Goal: Task Accomplishment & Management: Use online tool/utility

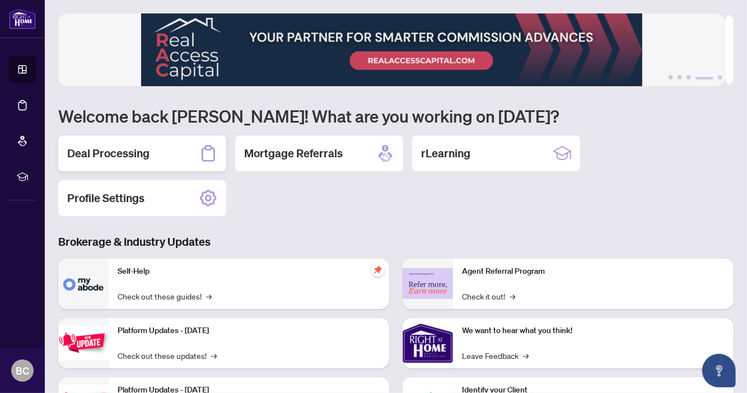
click at [129, 148] on h2 "Deal Processing" at bounding box center [108, 154] width 82 height 16
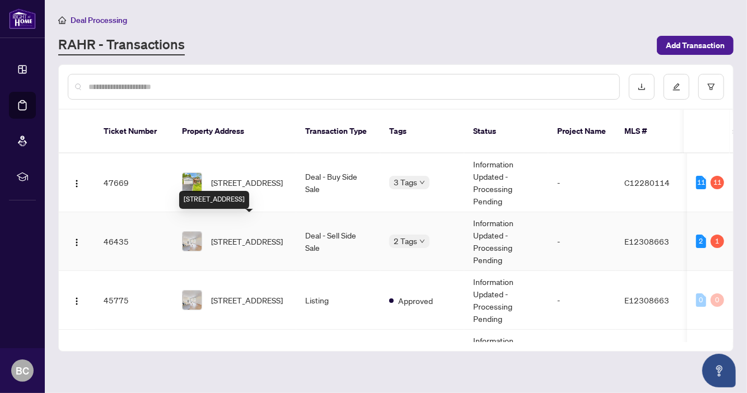
click at [259, 235] on span "[STREET_ADDRESS]" at bounding box center [247, 241] width 72 height 12
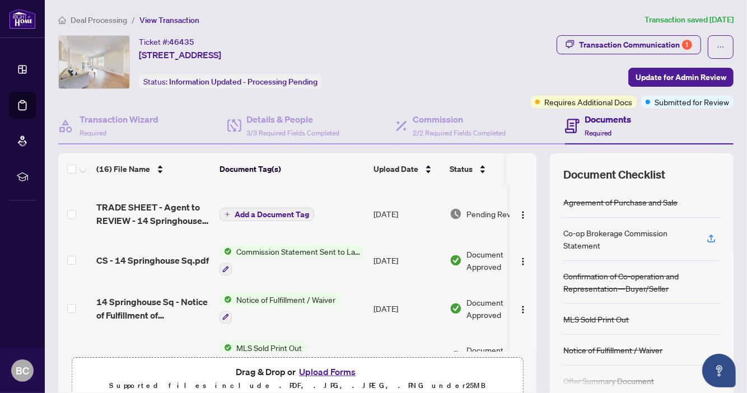
scroll to position [39, 0]
click at [518, 213] on img "button" at bounding box center [522, 215] width 9 height 9
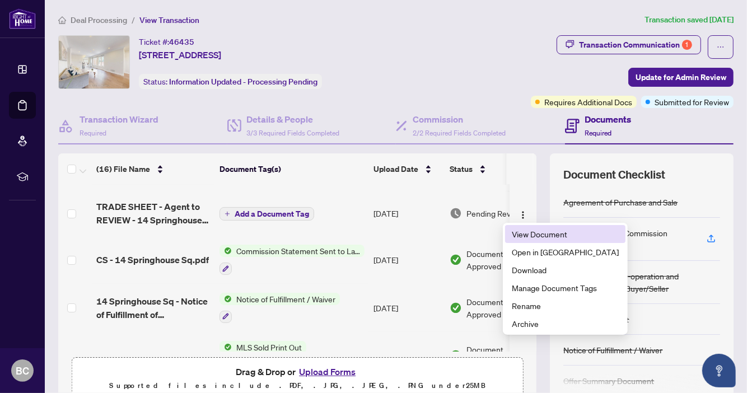
click at [544, 233] on span "View Document" at bounding box center [565, 234] width 107 height 12
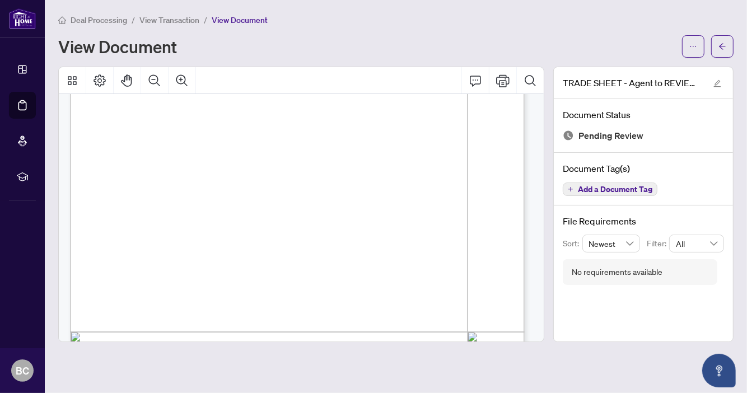
scroll to position [171, 0]
drag, startPoint x: 391, startPoint y: 238, endPoint x: 421, endPoint y: 238, distance: 29.7
click at [190, 280] on span "End Cnt: 1.00" at bounding box center [175, 282] width 30 height 5
drag, startPoint x: 434, startPoint y: 238, endPoint x: 464, endPoint y: 238, distance: 29.7
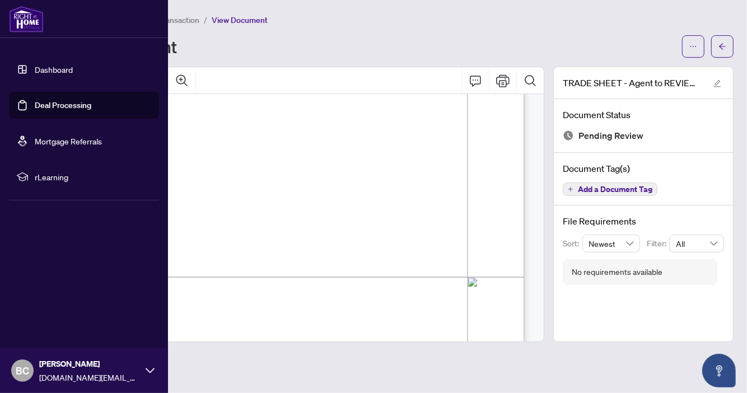
click at [66, 66] on link "Dashboard" at bounding box center [54, 69] width 38 height 10
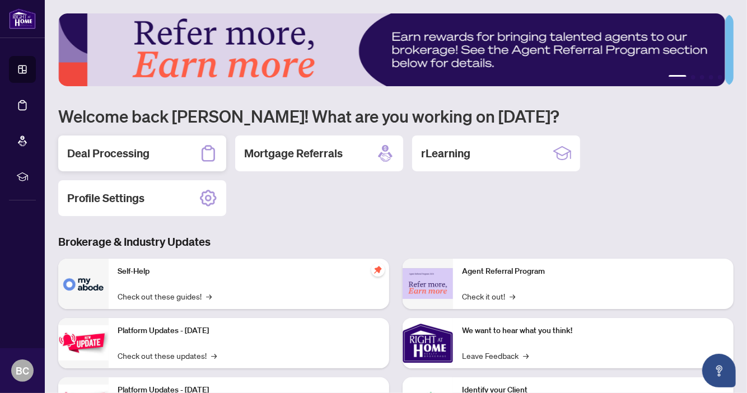
click at [124, 150] on h2 "Deal Processing" at bounding box center [108, 154] width 82 height 16
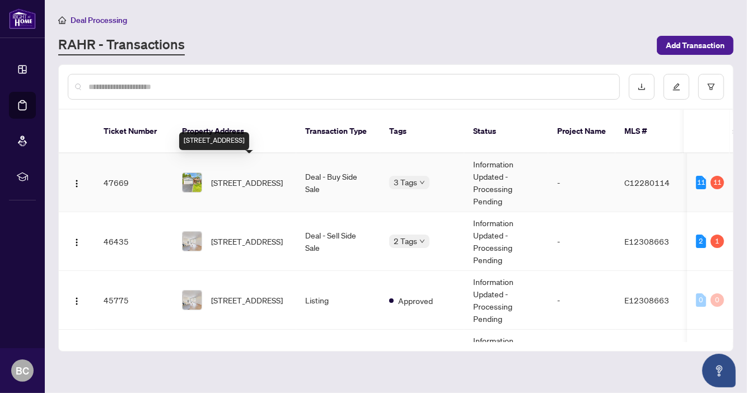
click at [253, 176] on span "[STREET_ADDRESS]" at bounding box center [247, 182] width 72 height 12
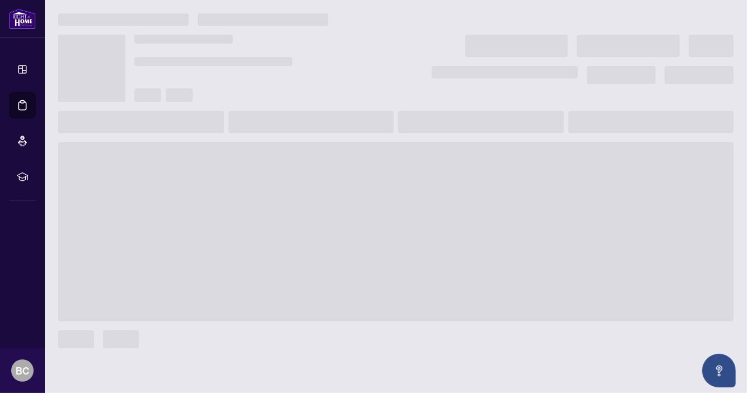
click at [253, 168] on span at bounding box center [395, 231] width 675 height 179
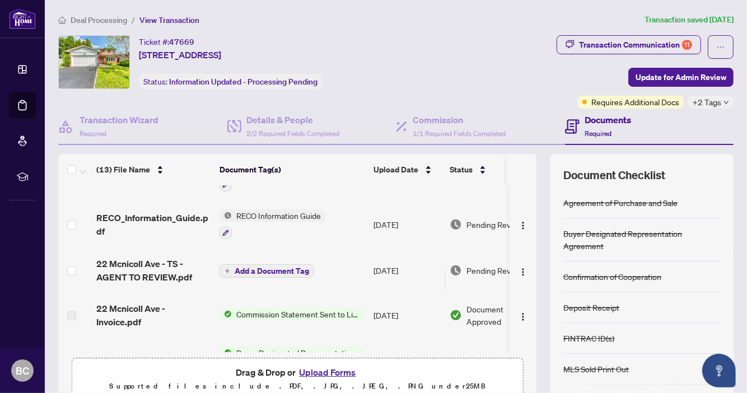
scroll to position [441, 0]
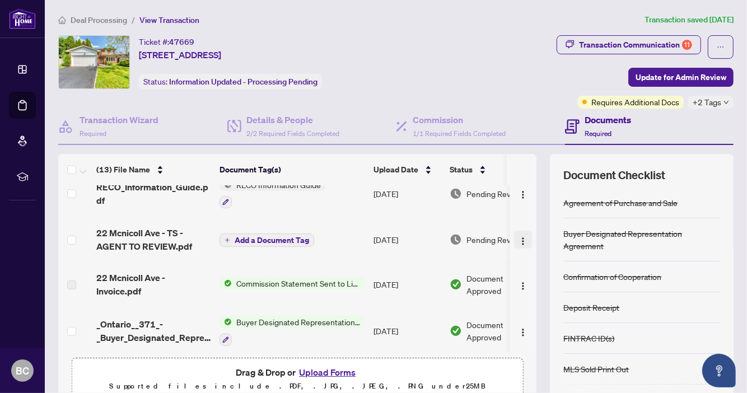
click at [518, 237] on img "button" at bounding box center [522, 241] width 9 height 9
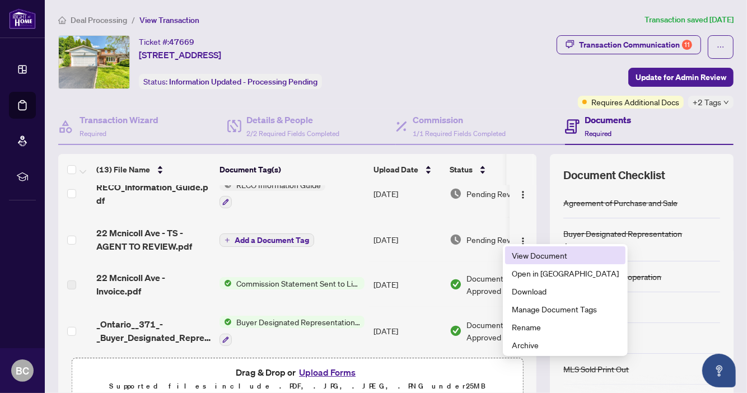
click at [528, 258] on span "View Document" at bounding box center [565, 255] width 107 height 12
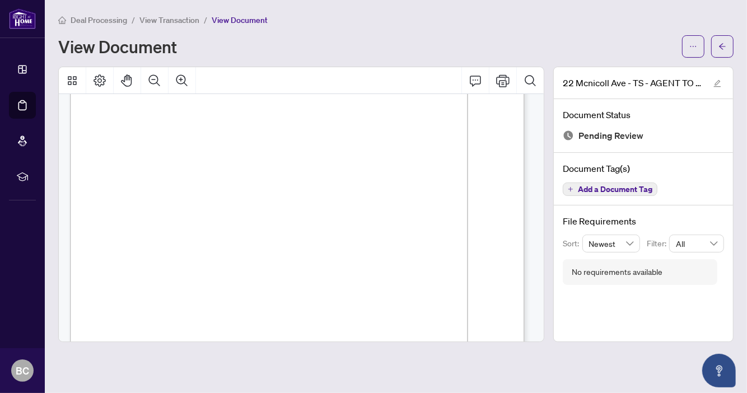
scroll to position [78, 0]
drag, startPoint x: 392, startPoint y: 240, endPoint x: 416, endPoint y: 241, distance: 24.1
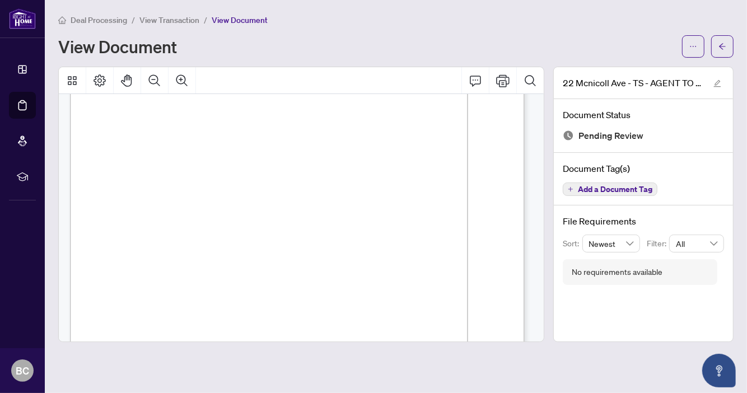
drag, startPoint x: 417, startPoint y: 241, endPoint x: 390, endPoint y: 242, distance: 27.5
drag, startPoint x: 390, startPoint y: 242, endPoint x: 423, endPoint y: 240, distance: 33.7
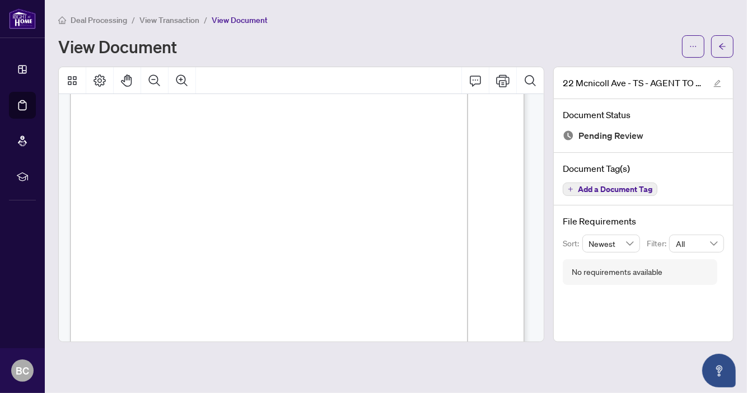
drag, startPoint x: 423, startPoint y: 240, endPoint x: 325, endPoint y: 249, distance: 98.4
drag, startPoint x: 307, startPoint y: 238, endPoint x: 338, endPoint y: 239, distance: 30.8
drag, startPoint x: 307, startPoint y: 217, endPoint x: 331, endPoint y: 215, distance: 24.7
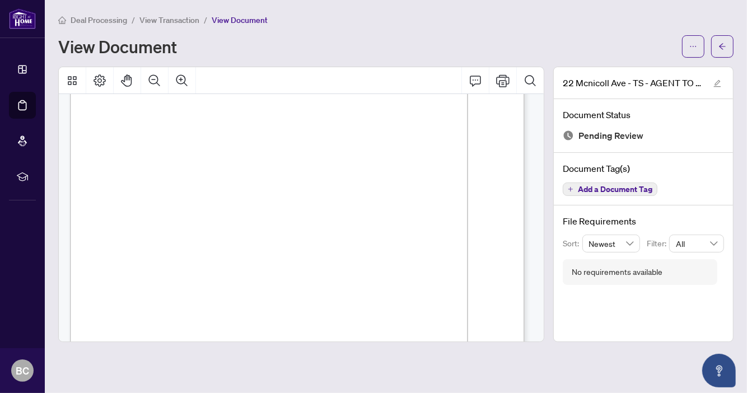
drag, startPoint x: 350, startPoint y: 245, endPoint x: 380, endPoint y: 240, distance: 30.1
click at [380, 240] on div "Page 1" at bounding box center [371, 384] width 602 height 780
drag, startPoint x: 307, startPoint y: 207, endPoint x: 344, endPoint y: 231, distance: 44.1
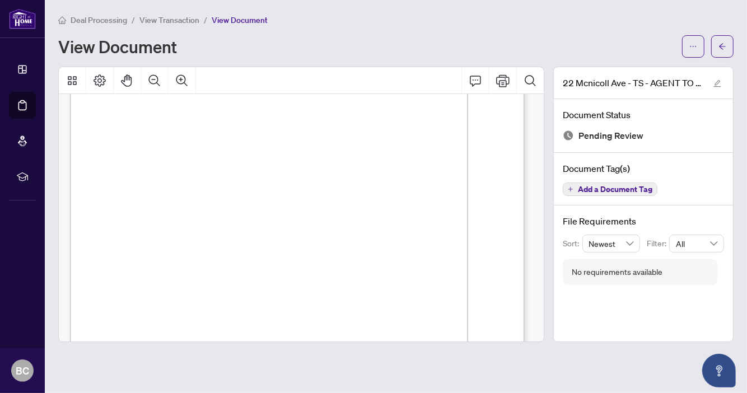
click at [344, 231] on div "Page 1" at bounding box center [371, 384] width 602 height 780
